Goal: Task Accomplishment & Management: Manage account settings

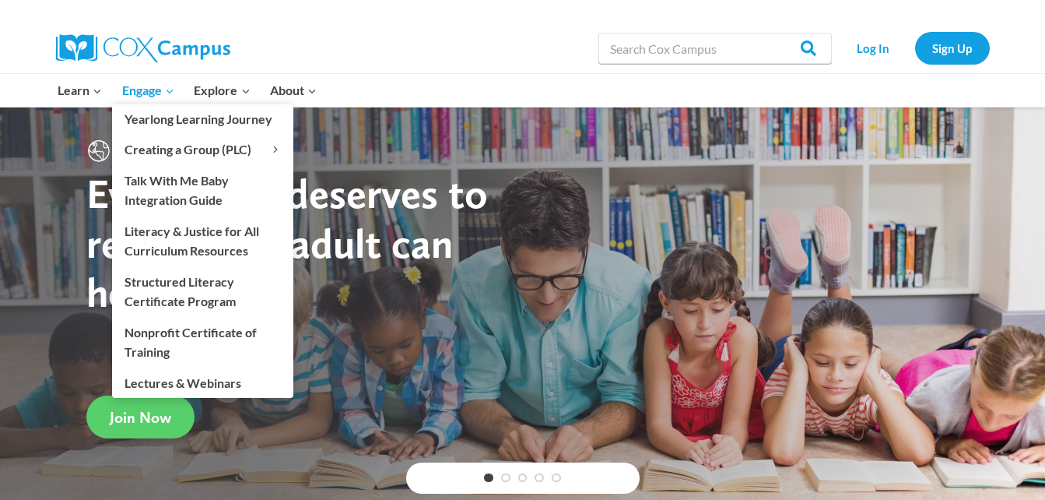
click at [172, 97] on icon "Expand" at bounding box center [169, 91] width 11 height 11
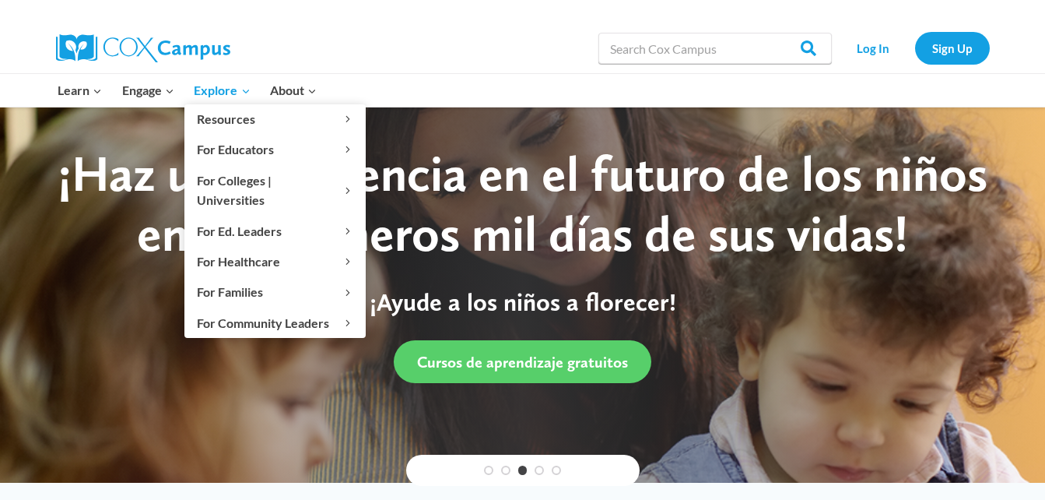
click at [248, 92] on icon "Expand" at bounding box center [246, 91] width 11 height 11
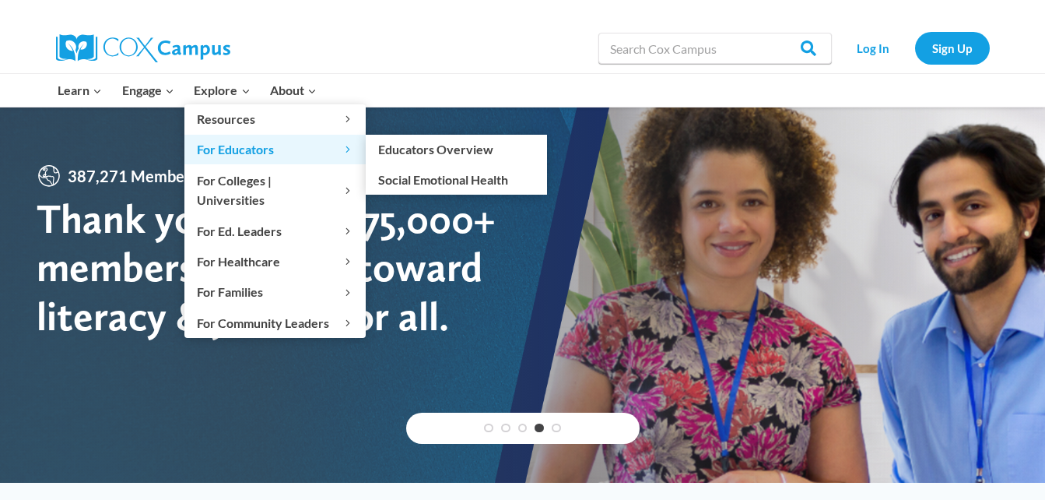
click at [265, 156] on span "For Educators Expand" at bounding box center [275, 149] width 156 height 20
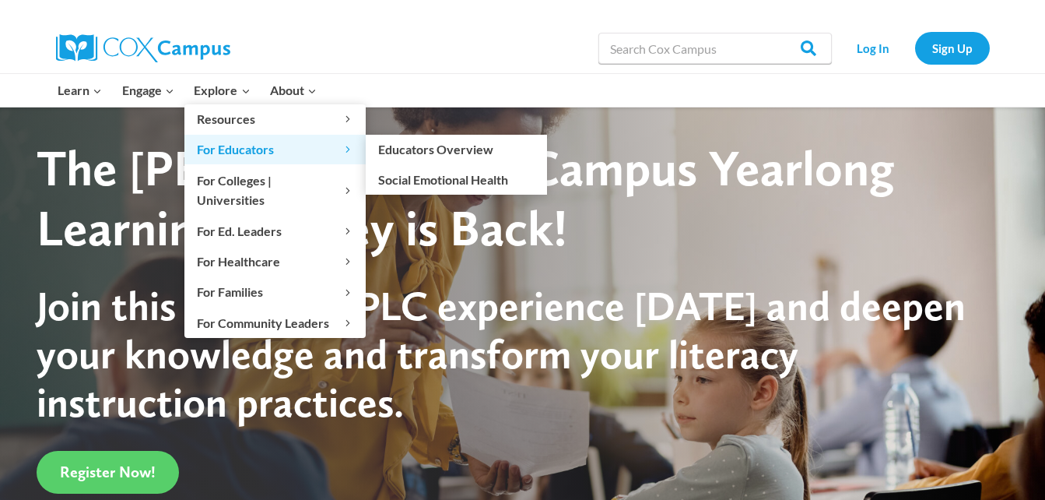
click at [276, 160] on link "For Educators Expand" at bounding box center [274, 150] width 181 height 30
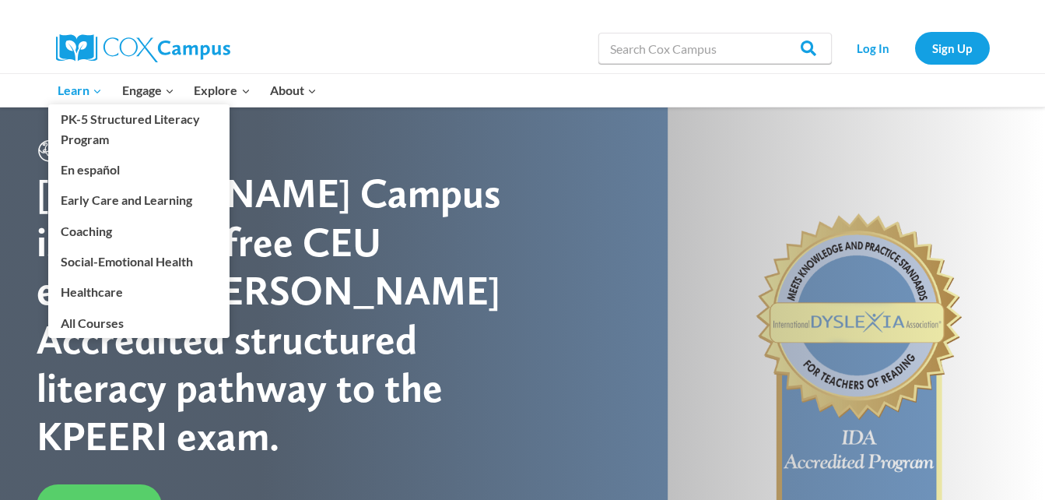
click at [107, 90] on link "Learn Expand" at bounding box center [80, 90] width 65 height 33
click at [167, 204] on link "Early Care and Learning" at bounding box center [138, 200] width 181 height 30
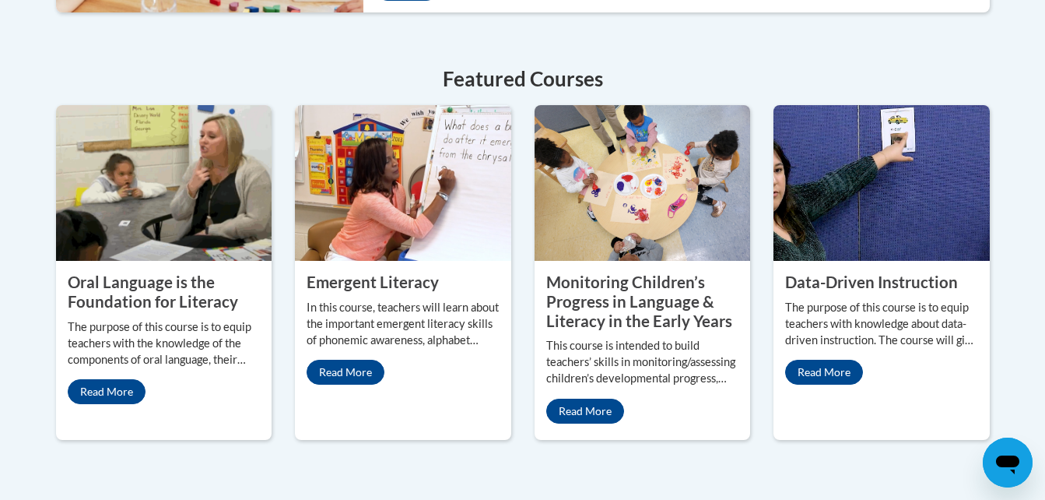
scroll to position [718, 0]
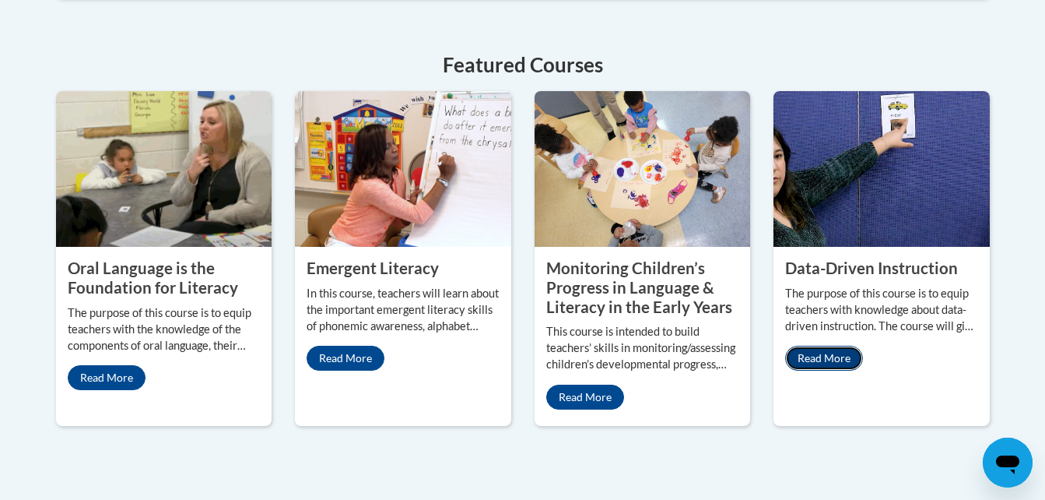
click at [831, 364] on link "Read More" at bounding box center [824, 358] width 78 height 25
click at [599, 402] on link "Read More" at bounding box center [585, 396] width 78 height 25
click at [353, 360] on link "Read More" at bounding box center [346, 358] width 78 height 25
click at [114, 374] on link "Read More" at bounding box center [107, 377] width 78 height 25
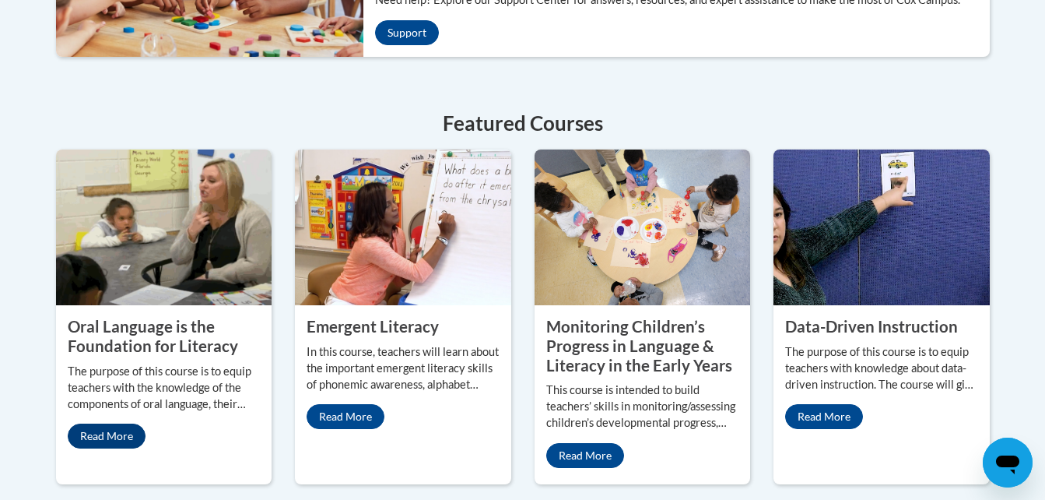
scroll to position [622, 0]
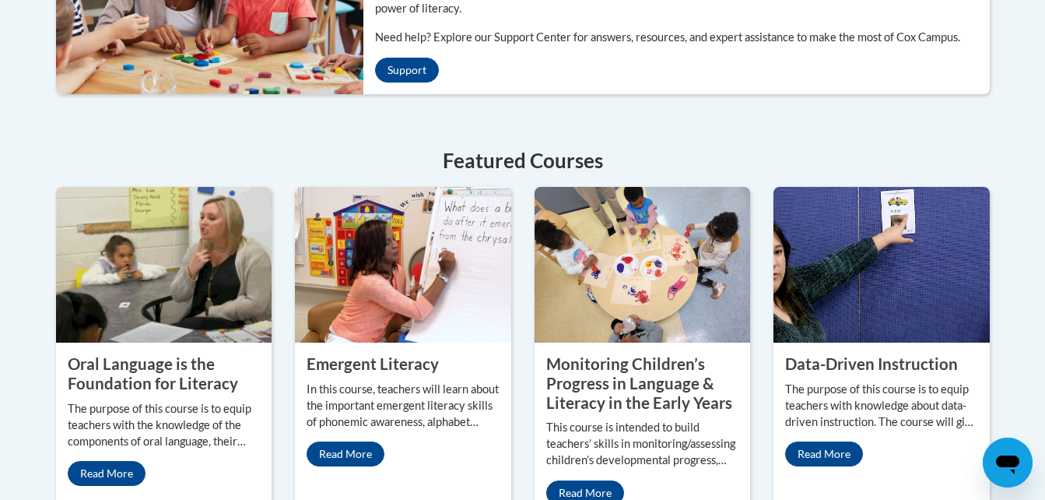
click at [1023, 265] on div "Welcome to the new and improved Cox Campus Overall, we are proud to provide you…" at bounding box center [522, 103] width 1045 height 1045
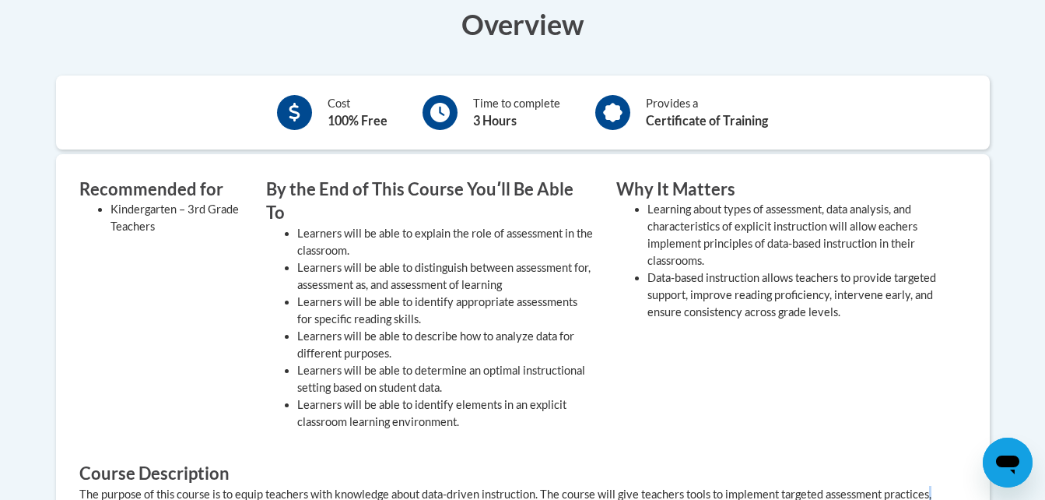
scroll to position [493, 0]
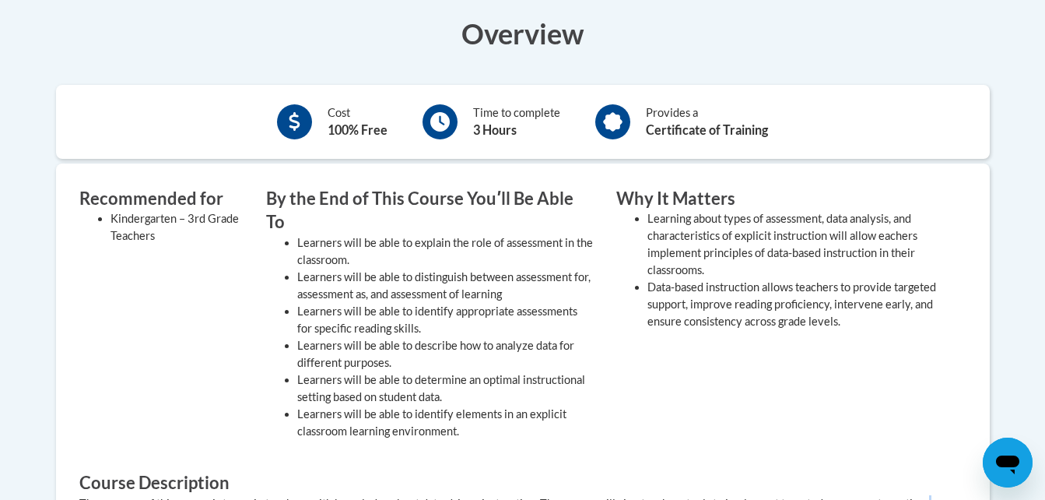
click at [1006, 272] on div "× Close Course Enrollment Please select... × Close × 3" at bounding box center [523, 403] width 981 height 929
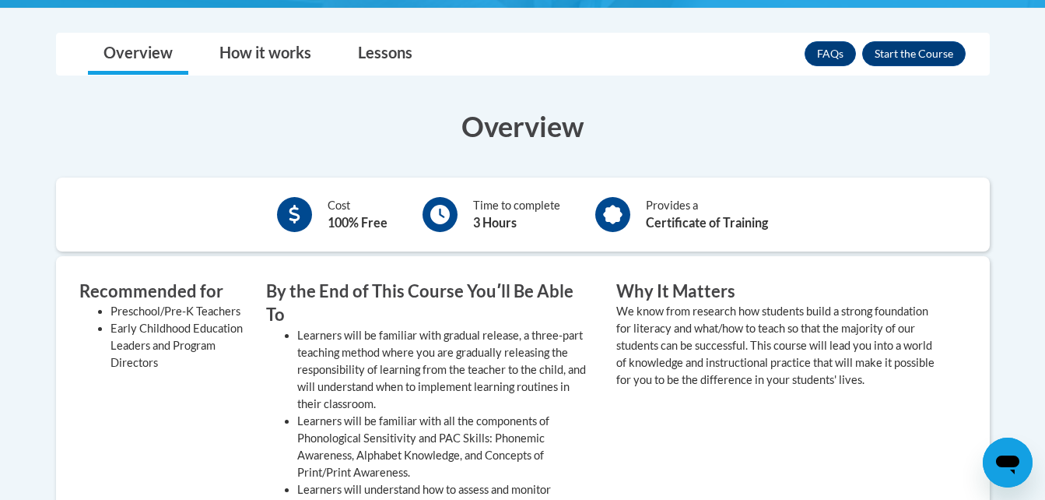
scroll to position [407, 0]
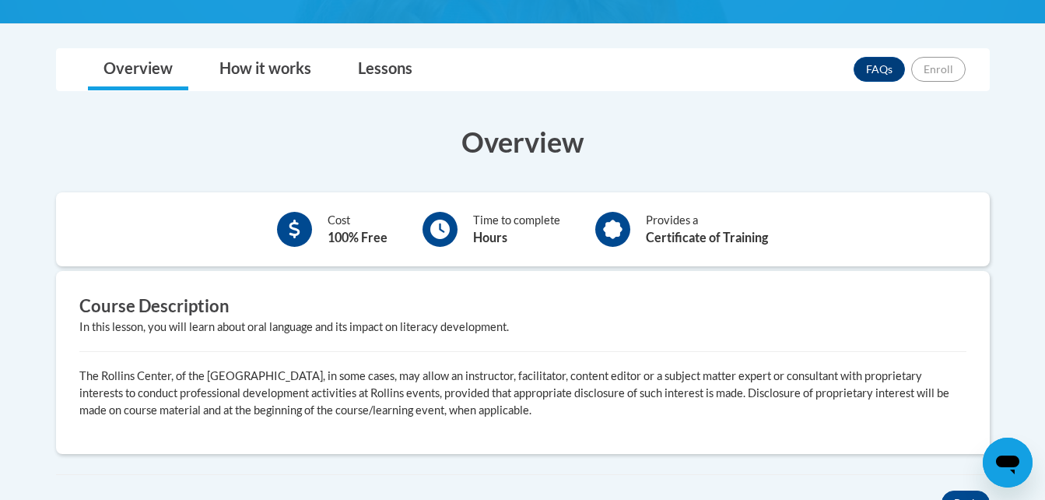
scroll to position [376, 0]
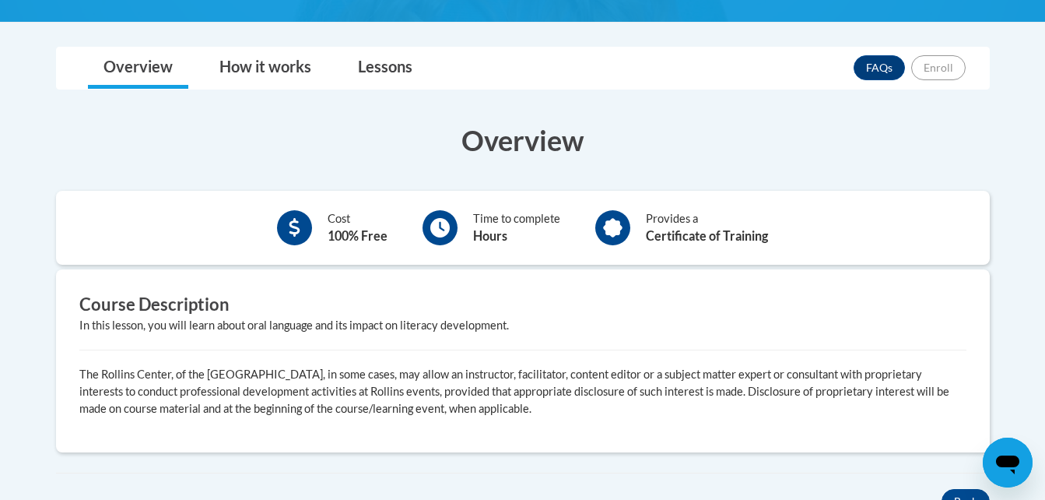
click at [442, 235] on icon at bounding box center [439, 227] width 19 height 19
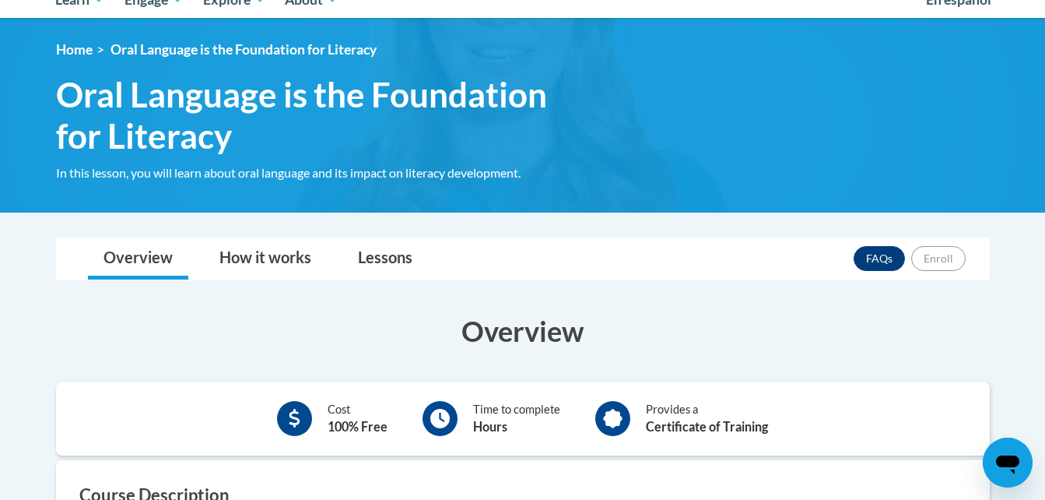
scroll to position [156, 0]
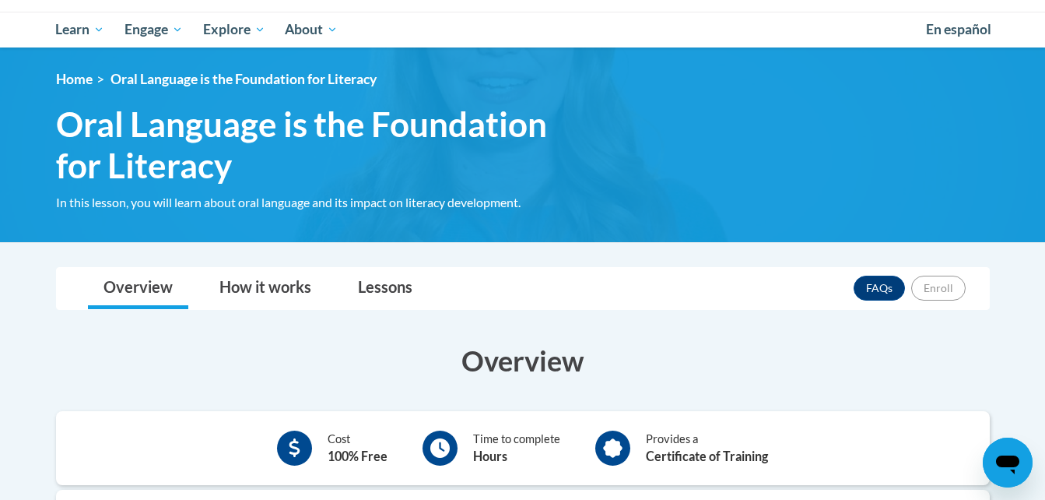
click at [964, 472] on div "Cost 100% Free Time to complete Hours Provides a Certificate of Training" at bounding box center [523, 448] width 934 height 51
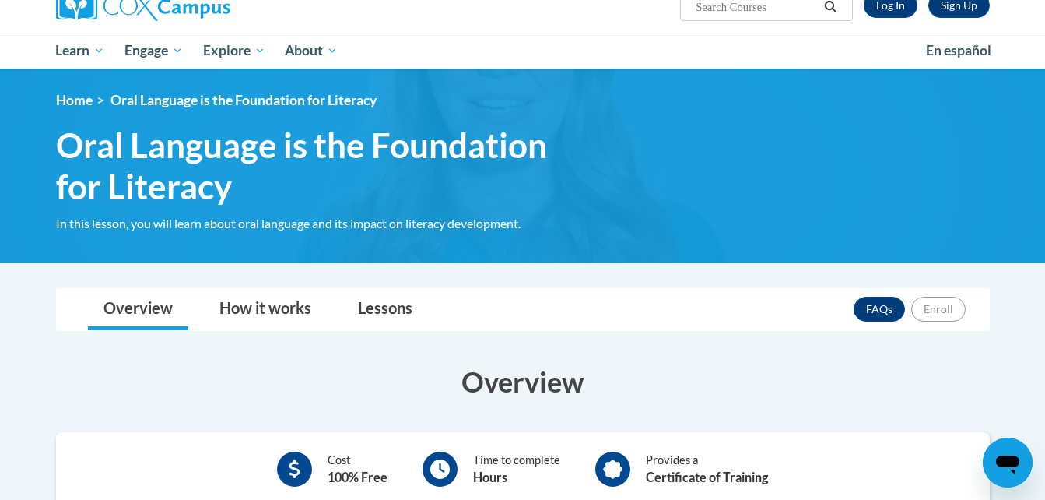
scroll to position [135, 0]
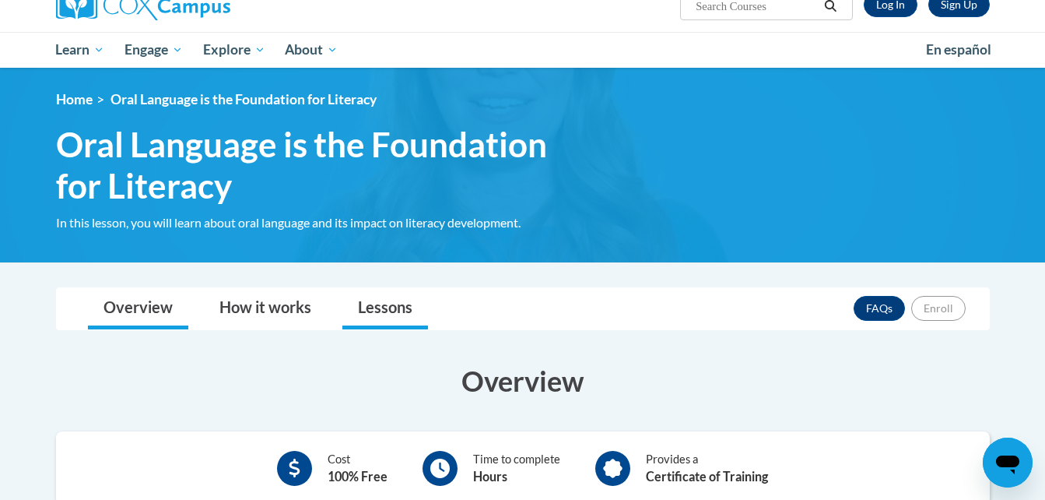
click at [393, 307] on link "Lessons" at bounding box center [385, 308] width 86 height 41
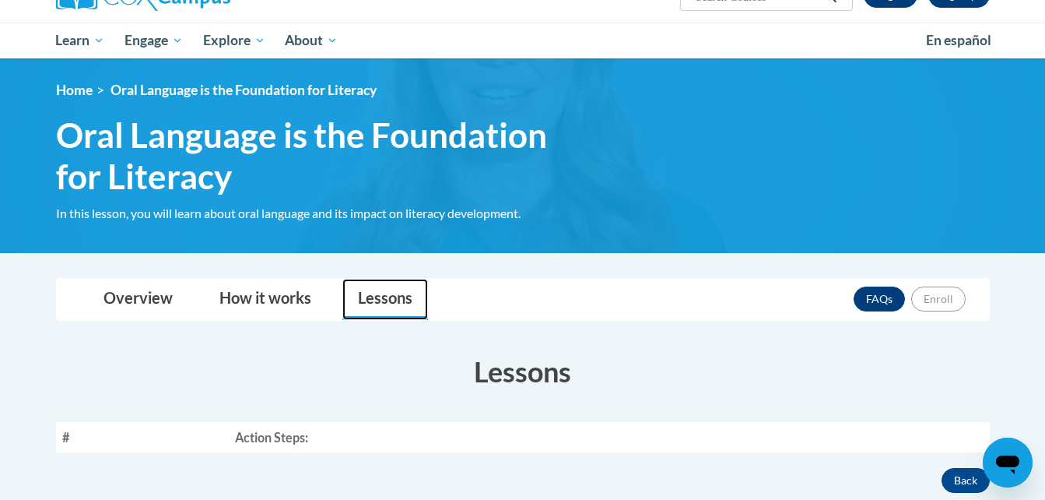
scroll to position [0, 0]
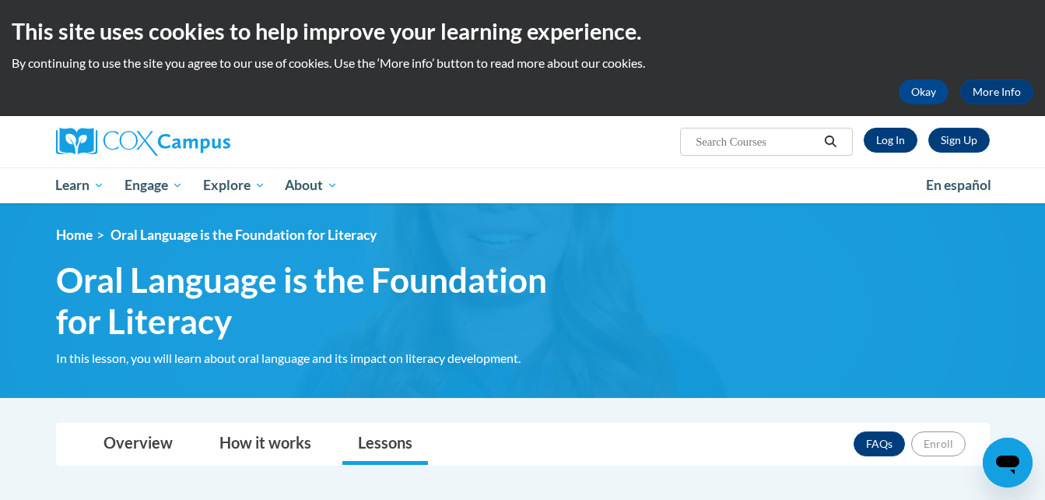
click at [894, 135] on link "Log In" at bounding box center [891, 140] width 54 height 25
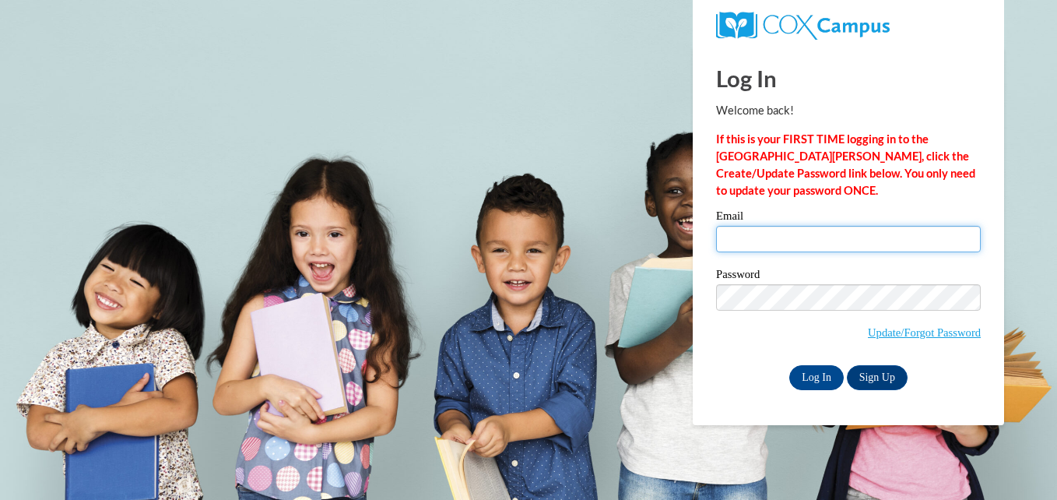
click at [746, 241] on input "Email" at bounding box center [848, 239] width 265 height 26
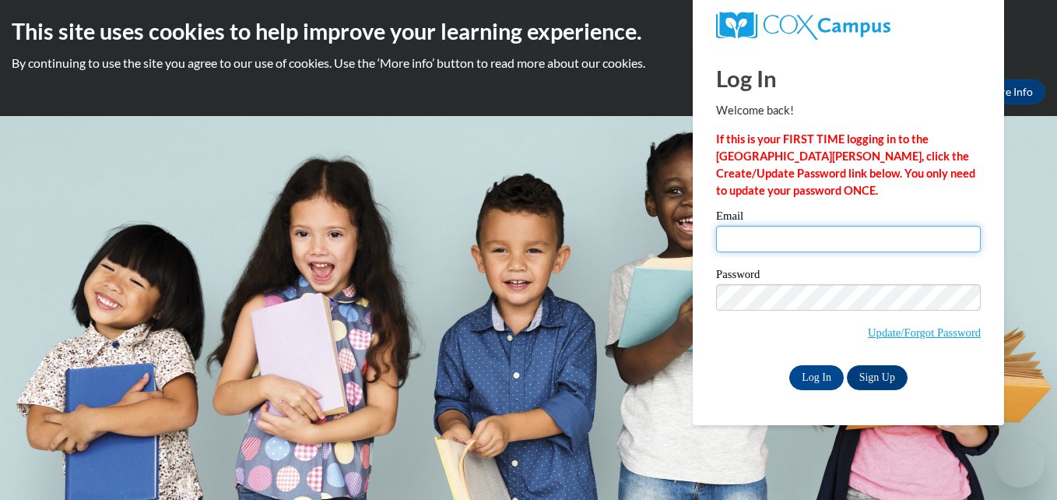
type input "teresatay0409@yahoo.com"
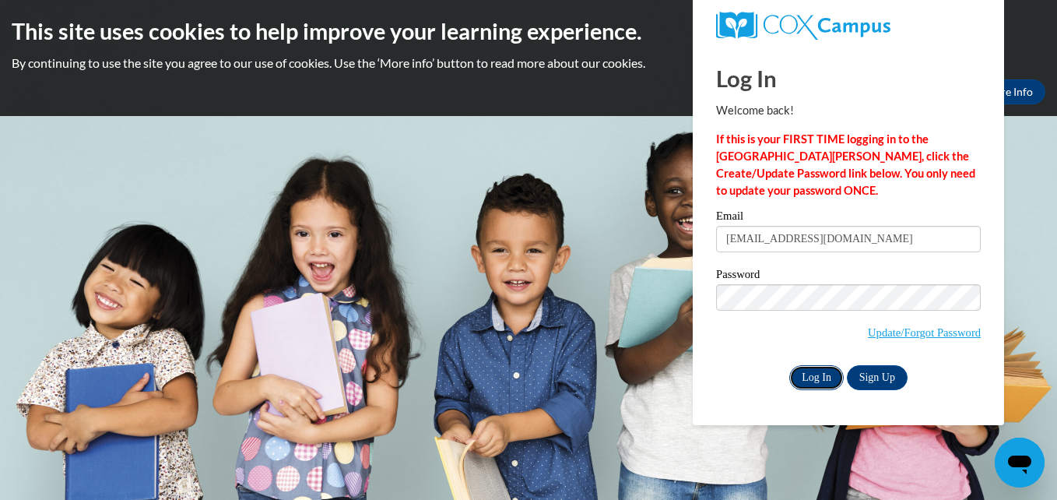
click at [822, 381] on input "Log In" at bounding box center [816, 377] width 54 height 25
